Goal: Information Seeking & Learning: Find specific fact

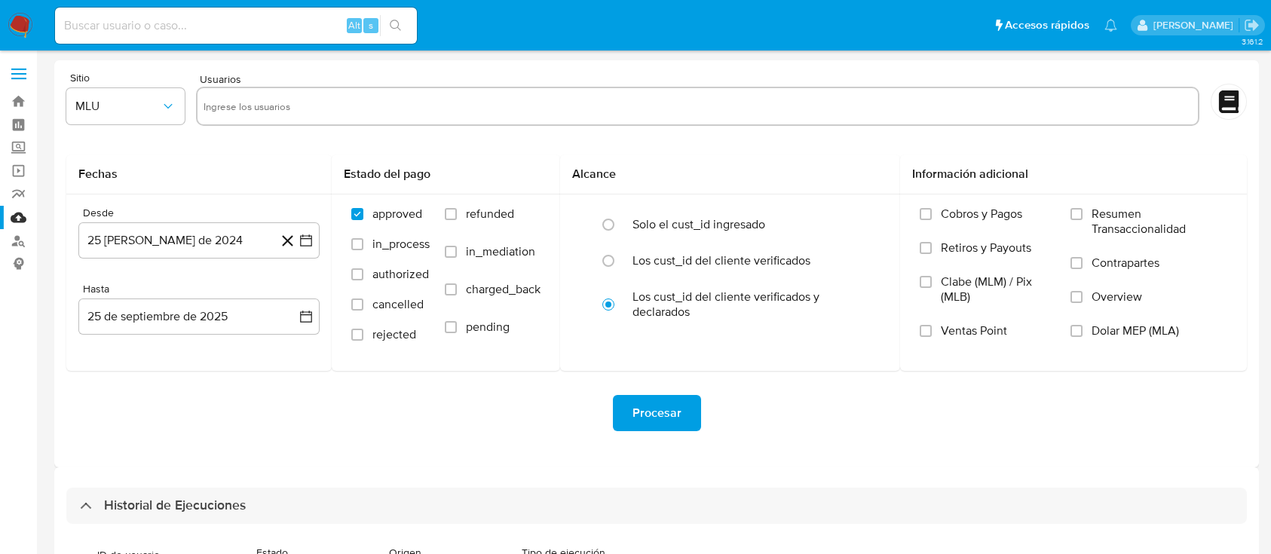
select select "10"
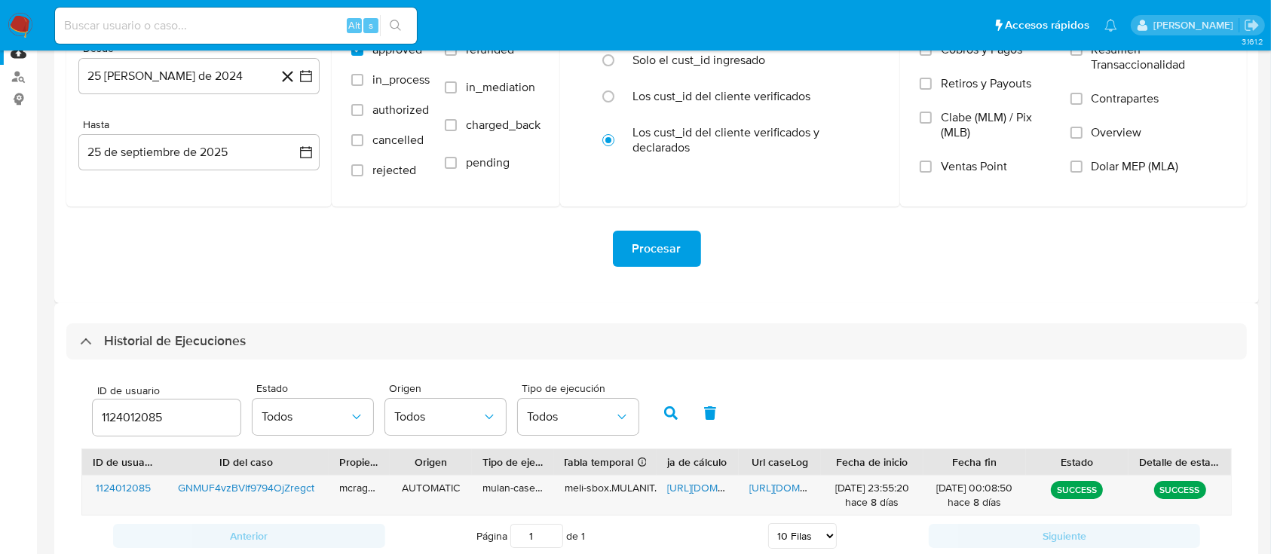
scroll to position [65, 0]
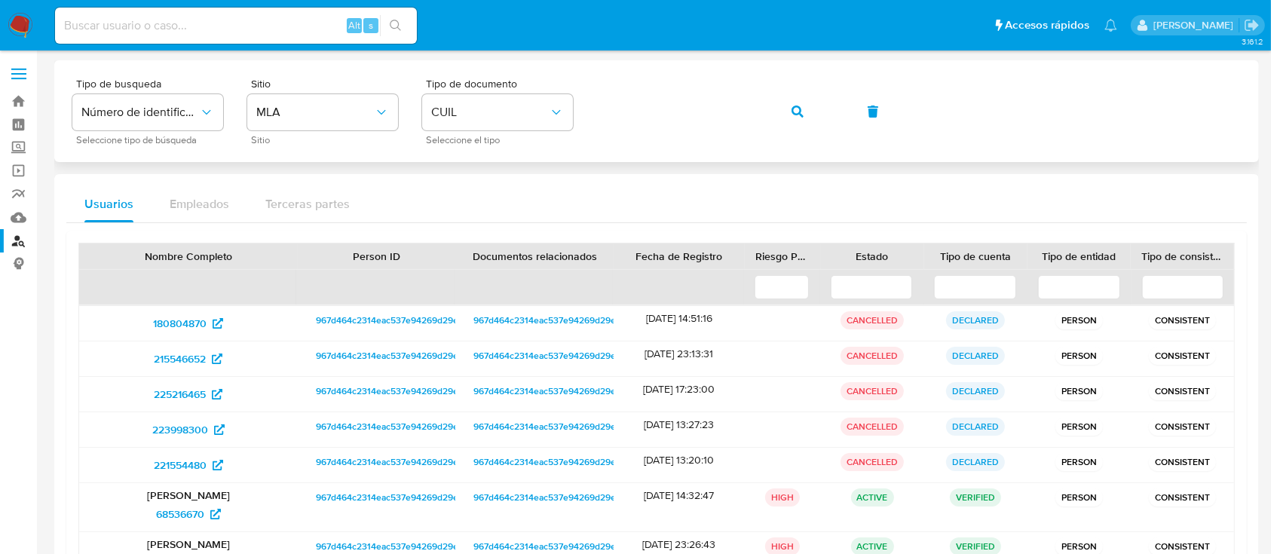
click at [754, 109] on div "Tipo de busqueda Número de identificación Seleccione tipo de búsqueda Sitio MLA…" at bounding box center [656, 111] width 1169 height 66
click at [778, 109] on button "button" at bounding box center [797, 112] width 51 height 36
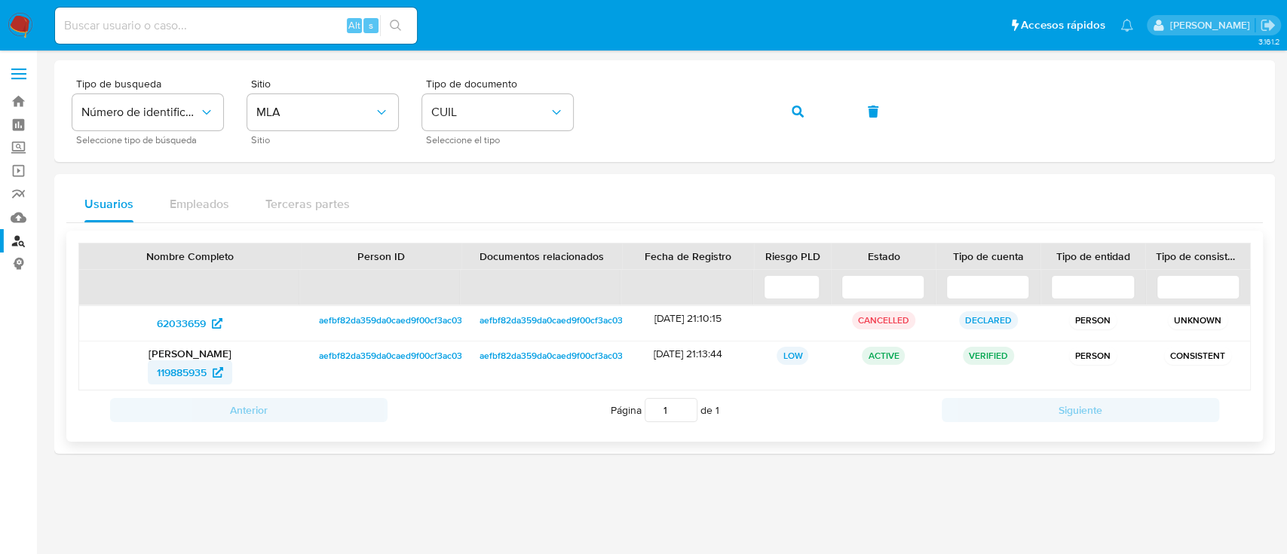
click at [196, 363] on span "119885935" at bounding box center [182, 372] width 50 height 24
drag, startPoint x: 131, startPoint y: 359, endPoint x: 254, endPoint y: 351, distance: 123.1
click at [255, 352] on p "[PERSON_NAME]" at bounding box center [190, 354] width 201 height 14
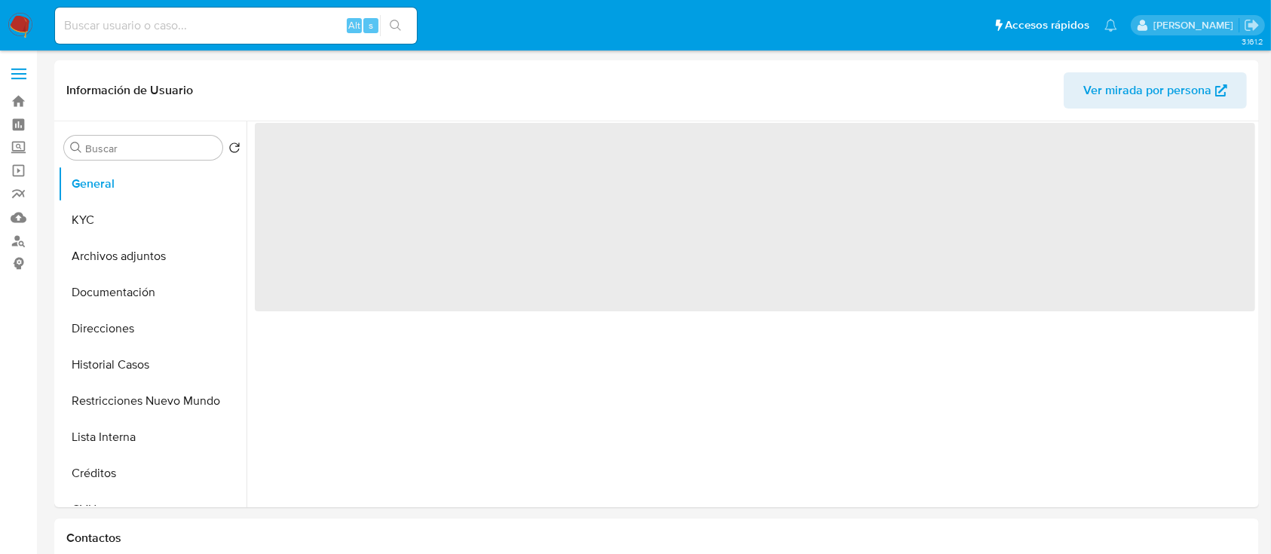
select select "10"
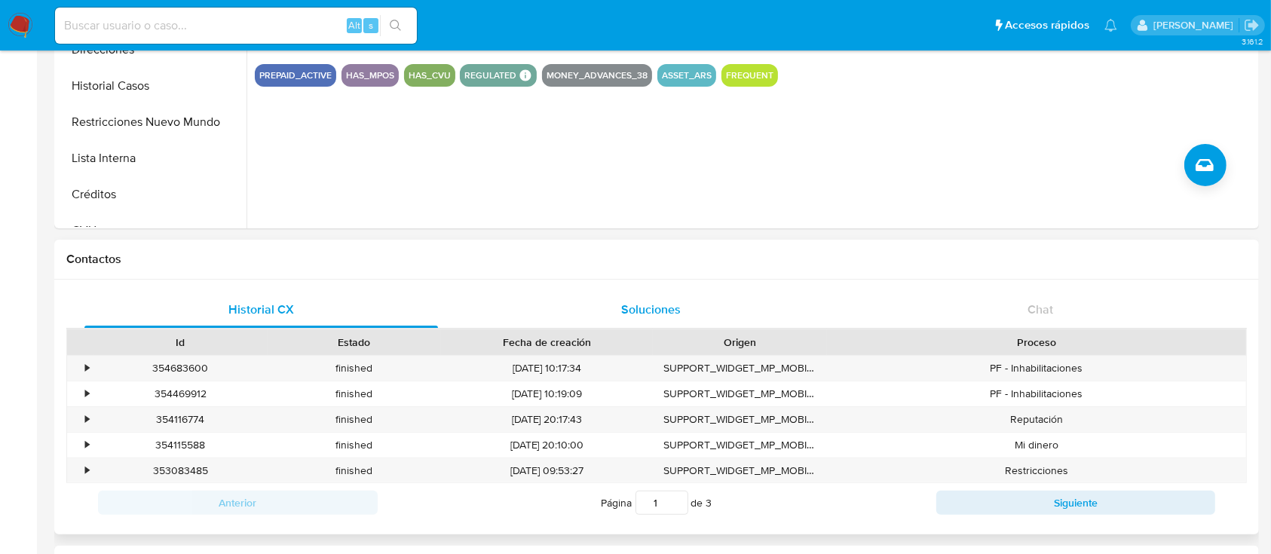
scroll to position [179, 0]
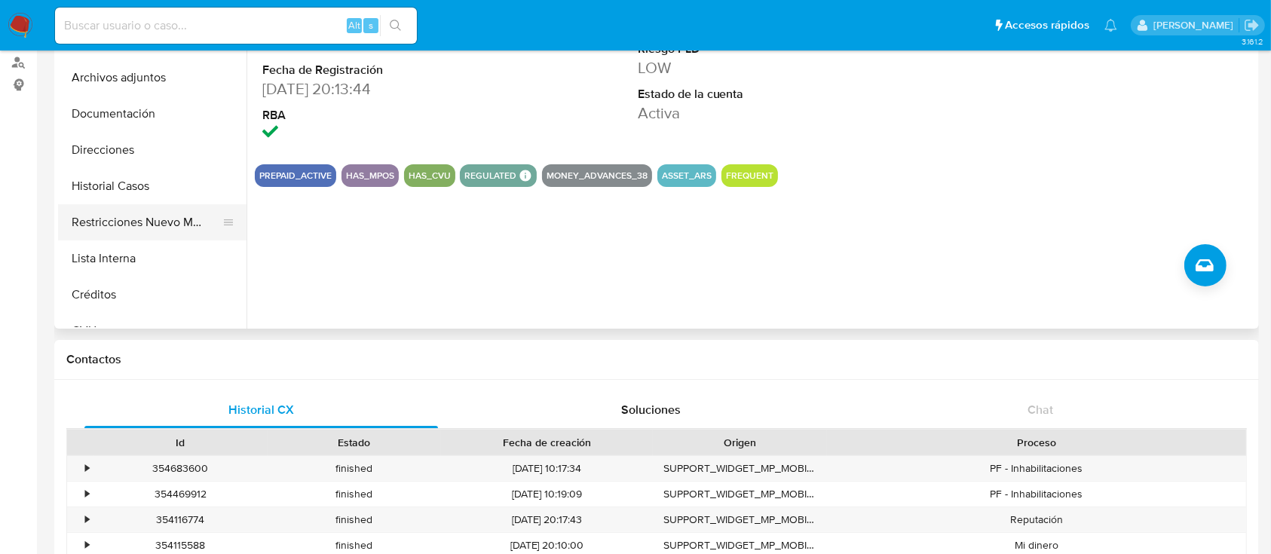
click at [122, 222] on button "Restricciones Nuevo Mundo" at bounding box center [146, 222] width 176 height 36
